Goal: Task Accomplishment & Management: Use online tool/utility

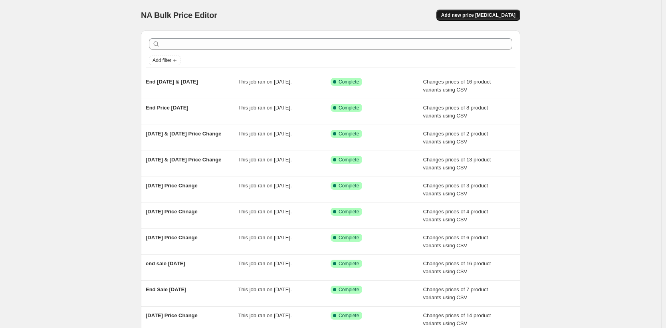
click at [519, 13] on button "Add new price change job" at bounding box center [479, 15] width 84 height 11
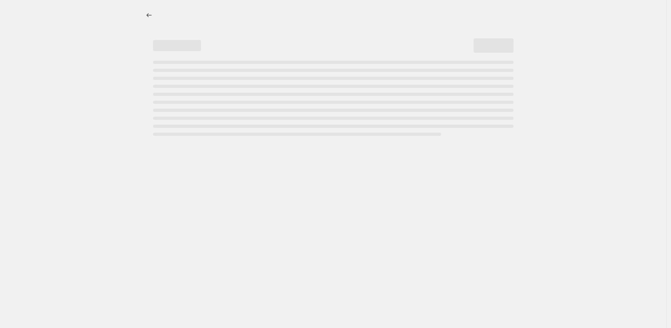
select select "percentage"
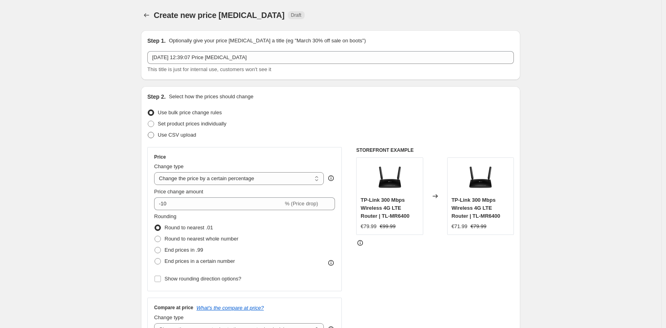
click at [152, 135] on span at bounding box center [151, 135] width 6 height 6
click at [148, 132] on input "Use CSV upload" at bounding box center [148, 132] width 0 height 0
radio input "true"
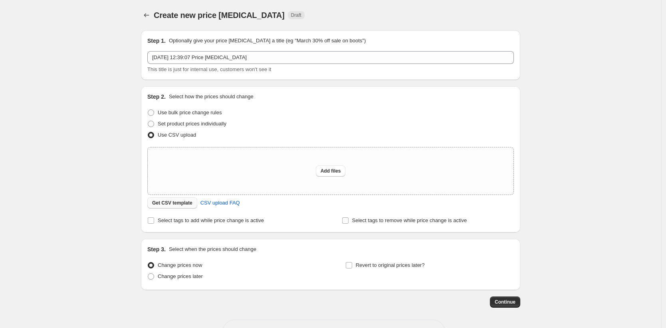
click at [169, 203] on span "Get CSV template" at bounding box center [172, 203] width 40 height 6
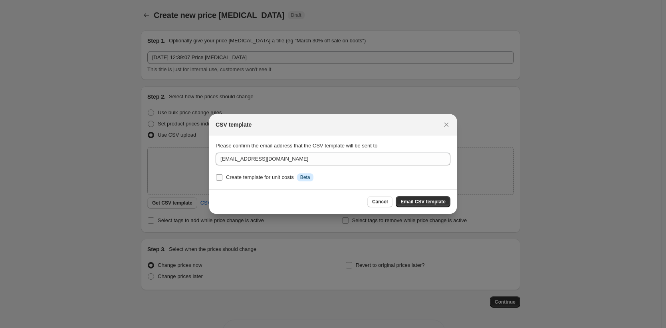
click at [219, 177] on input "Create template for unit costs Info Beta" at bounding box center [219, 177] width 6 height 6
checkbox input "true"
click at [423, 200] on span "Email CSV template" at bounding box center [423, 202] width 45 height 6
